Goal: Navigation & Orientation: Understand site structure

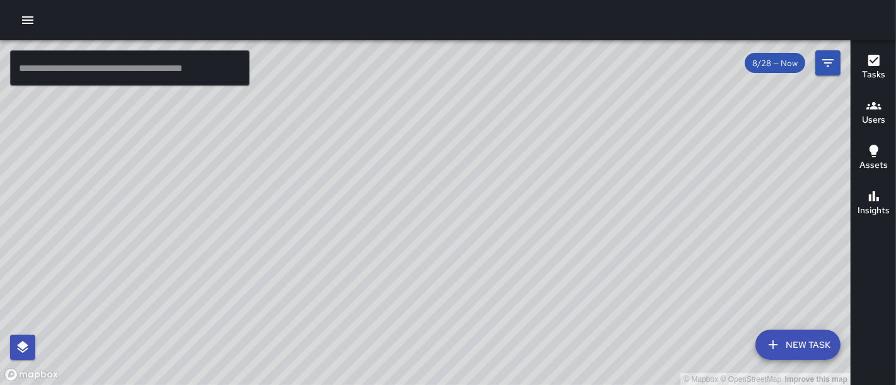
drag, startPoint x: 454, startPoint y: 116, endPoint x: 465, endPoint y: 248, distance: 132.7
click at [465, 248] on div "© Mapbox © OpenStreetMap Improve this map" at bounding box center [425, 213] width 850 height 346
drag, startPoint x: 399, startPoint y: 323, endPoint x: 412, endPoint y: 197, distance: 127.3
click at [412, 197] on div "© Mapbox © OpenStreetMap Improve this map" at bounding box center [425, 213] width 850 height 346
drag, startPoint x: 394, startPoint y: 236, endPoint x: 387, endPoint y: 123, distance: 113.0
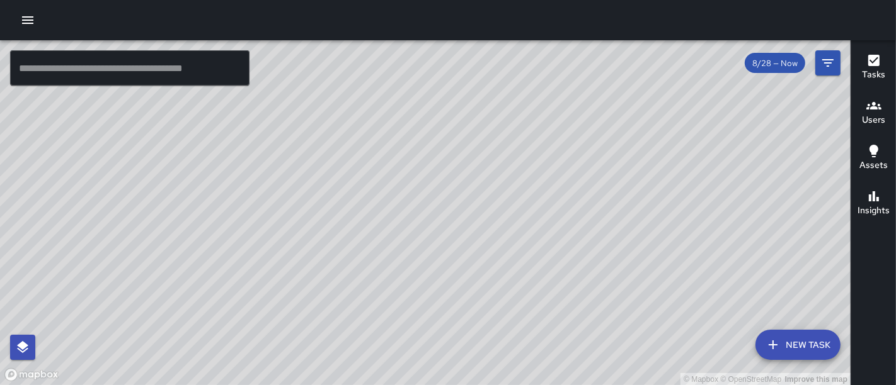
click at [387, 123] on div "© Mapbox © OpenStreetMap Improve this map" at bounding box center [425, 213] width 850 height 346
drag, startPoint x: 278, startPoint y: 307, endPoint x: 430, endPoint y: 133, distance: 230.4
click at [430, 133] on div "© Mapbox © OpenStreetMap Improve this map" at bounding box center [425, 213] width 850 height 346
drag, startPoint x: 339, startPoint y: 245, endPoint x: 412, endPoint y: 154, distance: 117.0
click at [412, 154] on div "© Mapbox © OpenStreetMap Improve this map" at bounding box center [425, 213] width 850 height 346
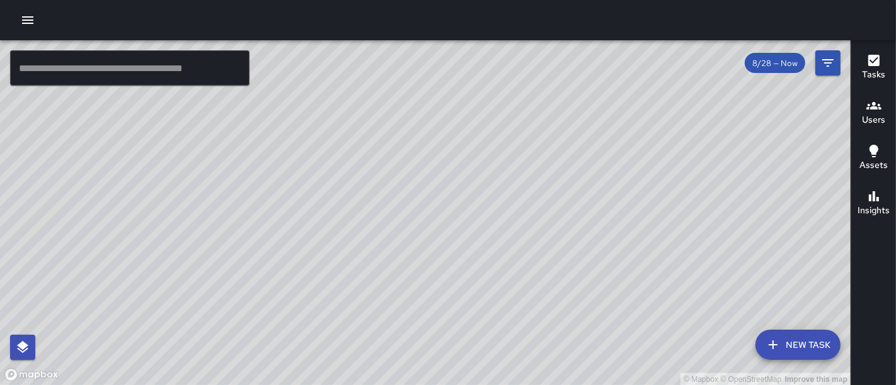
drag, startPoint x: 385, startPoint y: 182, endPoint x: 444, endPoint y: 106, distance: 96.0
click at [444, 106] on div "© Mapbox © OpenStreetMap Improve this map" at bounding box center [425, 213] width 850 height 346
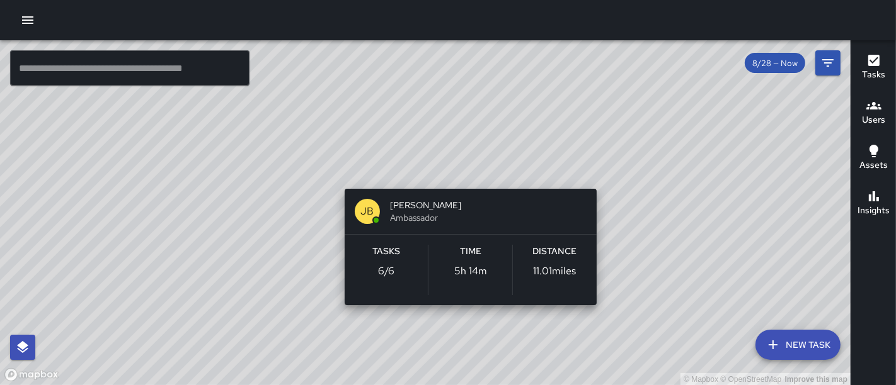
drag, startPoint x: 532, startPoint y: 77, endPoint x: 474, endPoint y: 171, distance: 110.8
click at [474, 171] on div "© Mapbox © OpenStreetMap Improve this map [PERSON_NAME] Ambassador Tasks 6 / 6 …" at bounding box center [425, 213] width 850 height 346
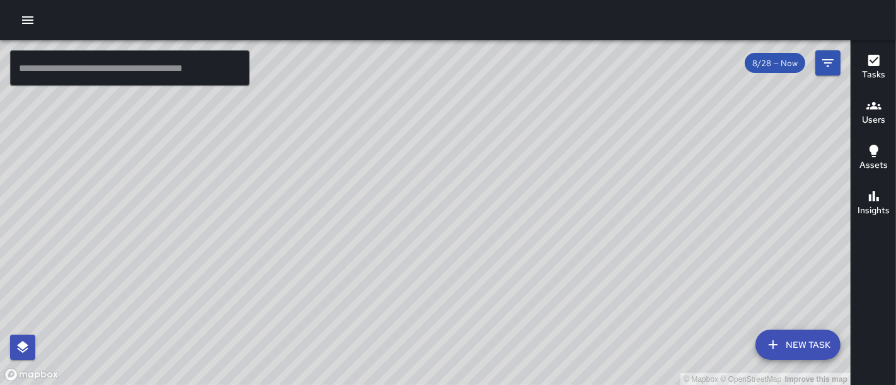
drag, startPoint x: 539, startPoint y: 116, endPoint x: 440, endPoint y: 219, distance: 142.5
click at [440, 219] on div "© Mapbox © OpenStreetMap Improve this map" at bounding box center [425, 213] width 850 height 346
drag, startPoint x: 505, startPoint y: 118, endPoint x: 360, endPoint y: 249, distance: 195.3
click at [360, 249] on div "© Mapbox © OpenStreetMap Improve this map" at bounding box center [425, 213] width 850 height 346
drag, startPoint x: 346, startPoint y: 181, endPoint x: 407, endPoint y: 238, distance: 83.3
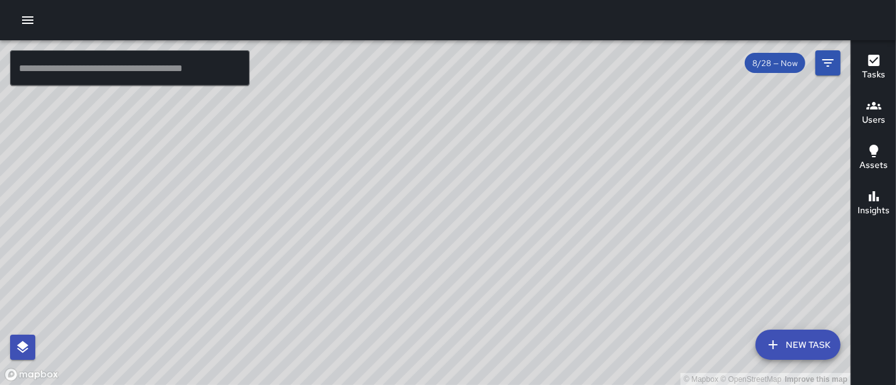
click at [406, 268] on div "© Mapbox © OpenStreetMap Improve this map" at bounding box center [425, 213] width 850 height 346
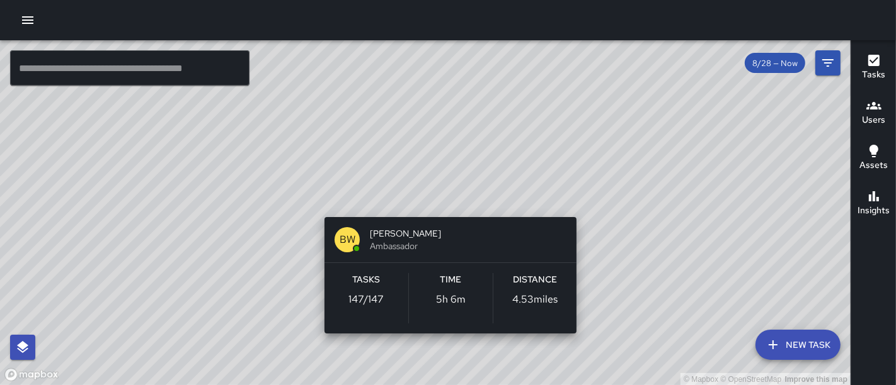
click at [440, 198] on div "© Mapbox © OpenStreetMap Improve this map BW [PERSON_NAME] Ambassador Tasks 147…" at bounding box center [425, 213] width 850 height 346
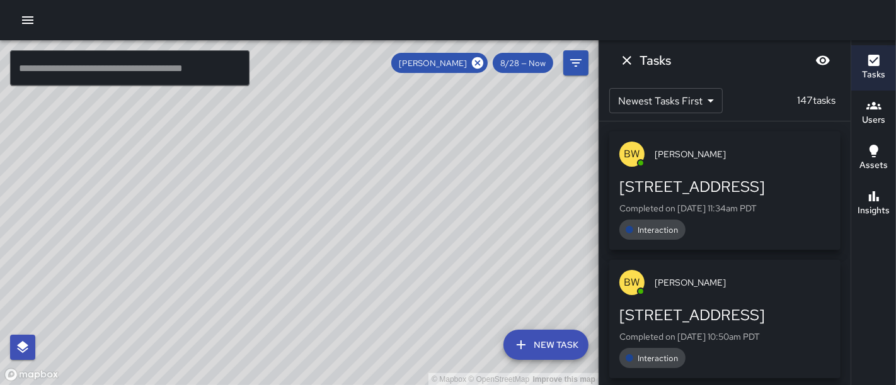
click at [368, 186] on div "© Mapbox © OpenStreetMap Improve this map" at bounding box center [299, 213] width 598 height 346
click at [625, 64] on icon "Dismiss" at bounding box center [626, 60] width 15 height 15
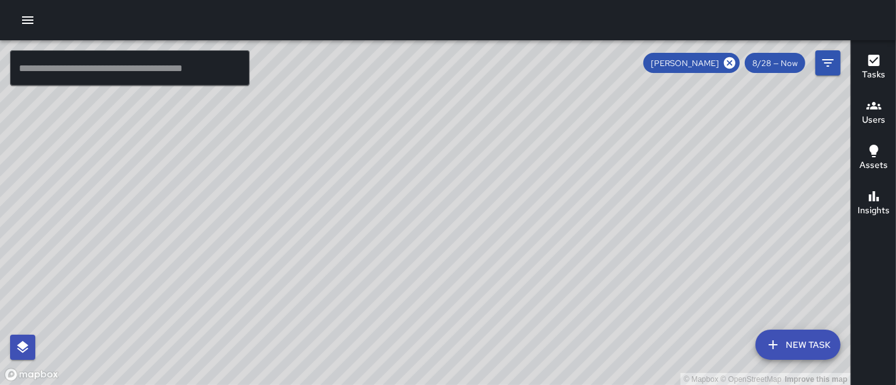
drag, startPoint x: 625, startPoint y: 64, endPoint x: 696, endPoint y: 166, distance: 124.4
click at [696, 166] on div "© Mapbox © OpenStreetMap Improve this map" at bounding box center [425, 213] width 850 height 346
drag, startPoint x: 602, startPoint y: 152, endPoint x: 501, endPoint y: 251, distance: 141.2
click at [475, 248] on div "© Mapbox © OpenStreetMap Improve this map" at bounding box center [425, 213] width 850 height 346
click at [726, 62] on icon at bounding box center [729, 62] width 11 height 11
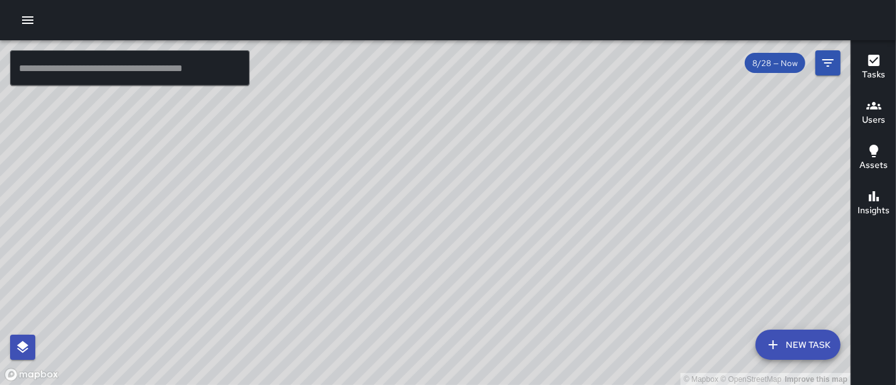
drag, startPoint x: 537, startPoint y: 179, endPoint x: 399, endPoint y: 47, distance: 190.7
click at [399, 47] on div "© Mapbox © OpenStreetMap Improve this map" at bounding box center [425, 213] width 850 height 346
